Goal: Navigation & Orientation: Find specific page/section

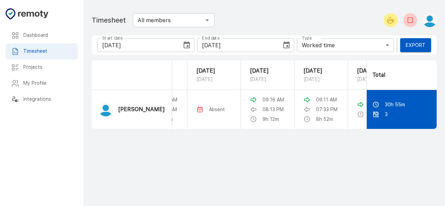
scroll to position [0, 183]
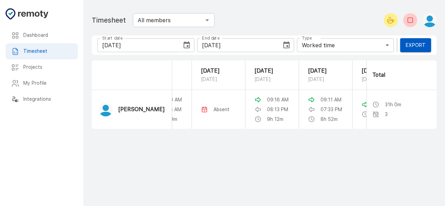
scroll to position [0, 183]
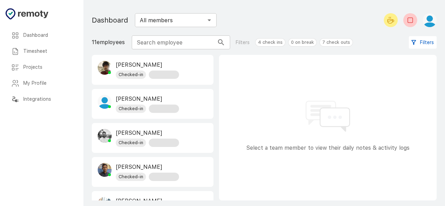
click at [47, 50] on h6 "Timesheet" at bounding box center [47, 52] width 49 height 8
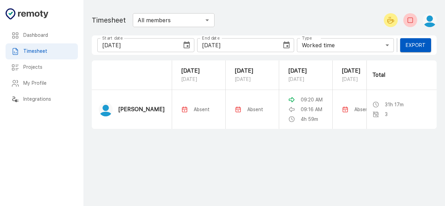
click at [42, 31] on div "Dashboard" at bounding box center [42, 35] width 72 height 16
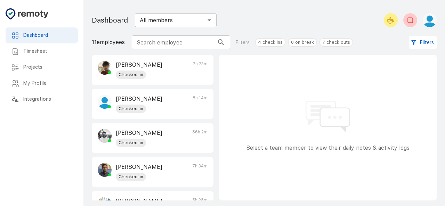
click at [48, 50] on h6 "Timesheet" at bounding box center [47, 52] width 49 height 8
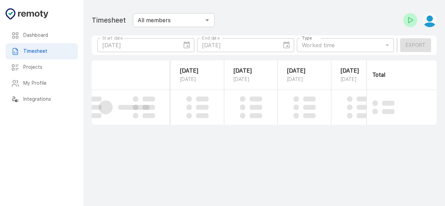
scroll to position [0, 183]
